Goal: Transaction & Acquisition: Purchase product/service

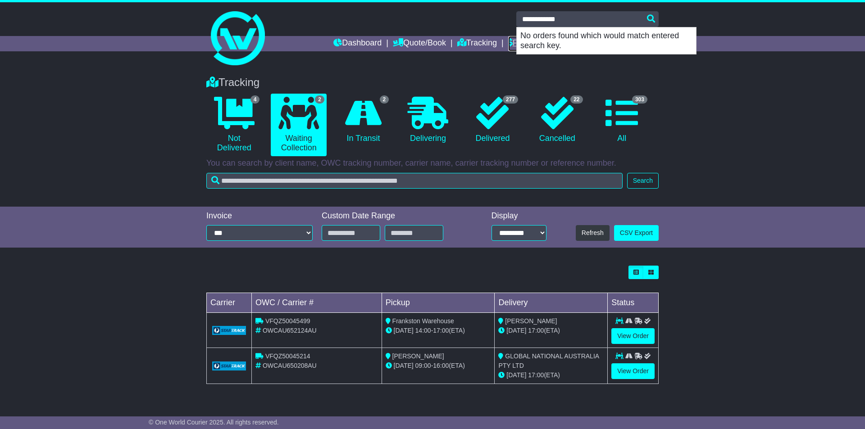
click at [508, 40] on link "Financials" at bounding box center [528, 43] width 41 height 15
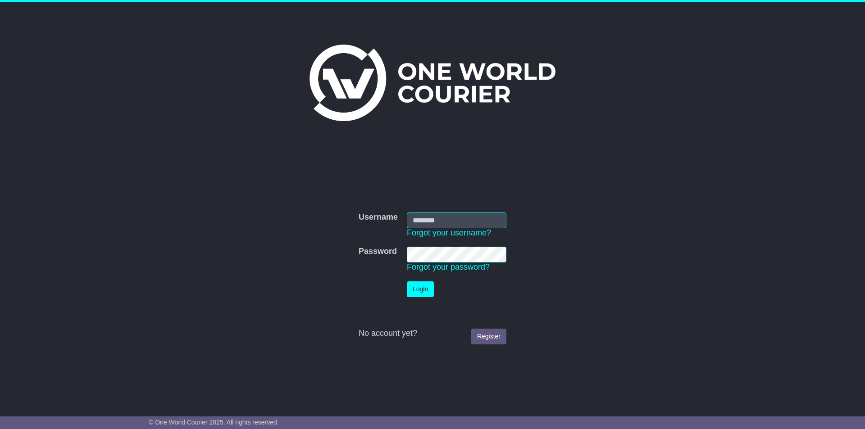
type input "**********"
click at [423, 294] on button "Login" at bounding box center [420, 290] width 27 height 16
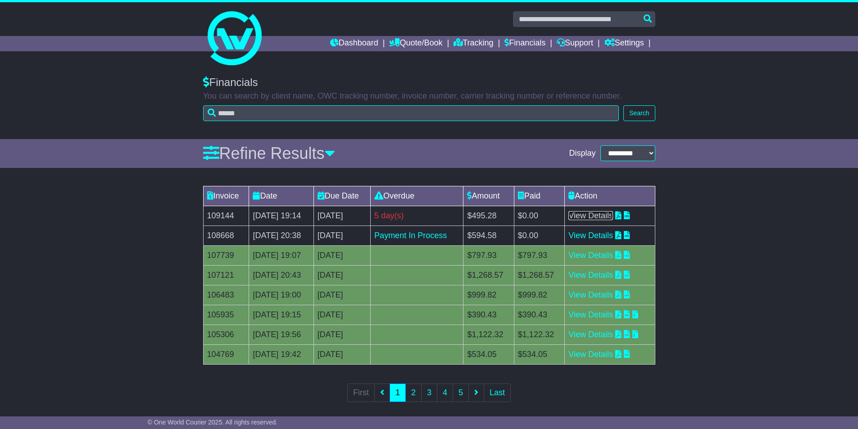
click at [601, 217] on link "View Details" at bounding box center [590, 215] width 45 height 9
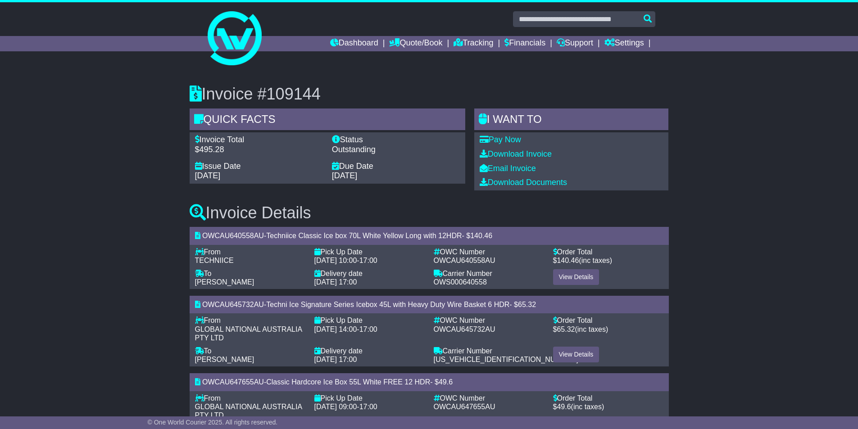
click at [507, 141] on link "Pay Now" at bounding box center [500, 139] width 41 height 9
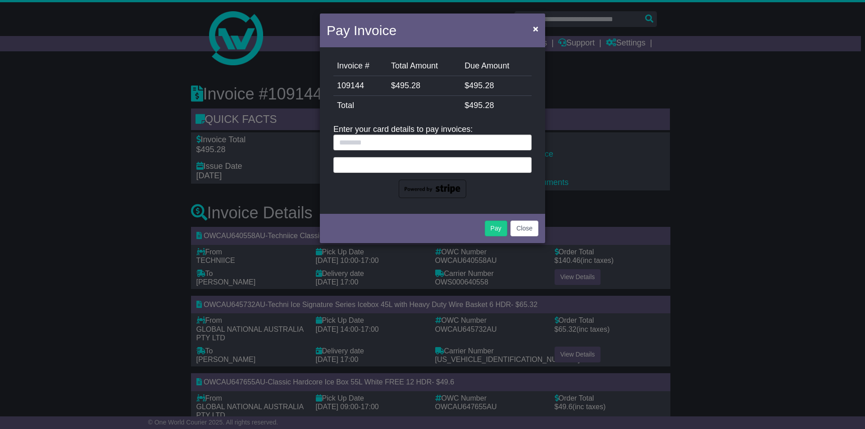
click at [418, 159] on div at bounding box center [432, 165] width 198 height 16
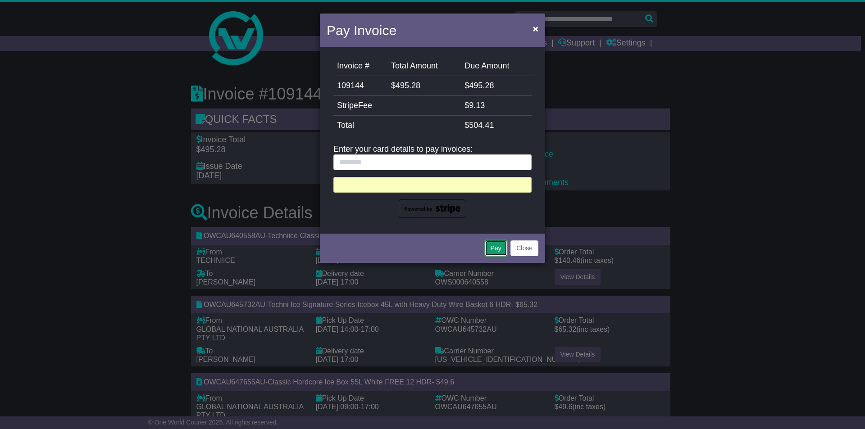
click at [495, 246] on button "Pay" at bounding box center [496, 249] width 23 height 16
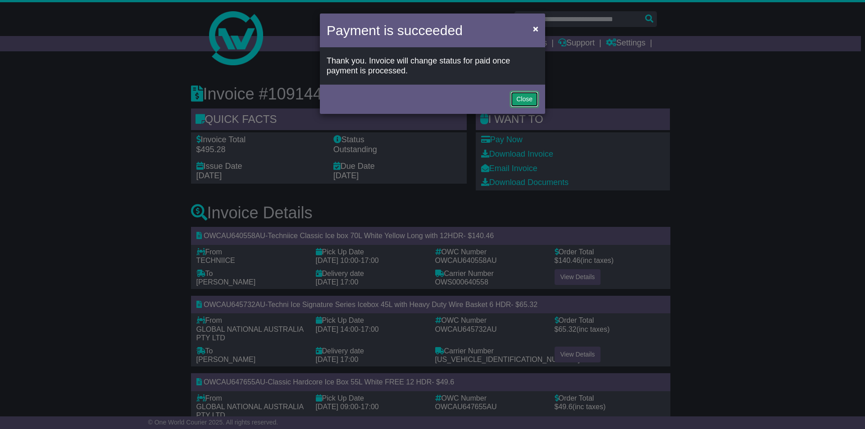
click at [525, 103] on button "Close" at bounding box center [524, 99] width 28 height 16
